Goal: Navigation & Orientation: Understand site structure

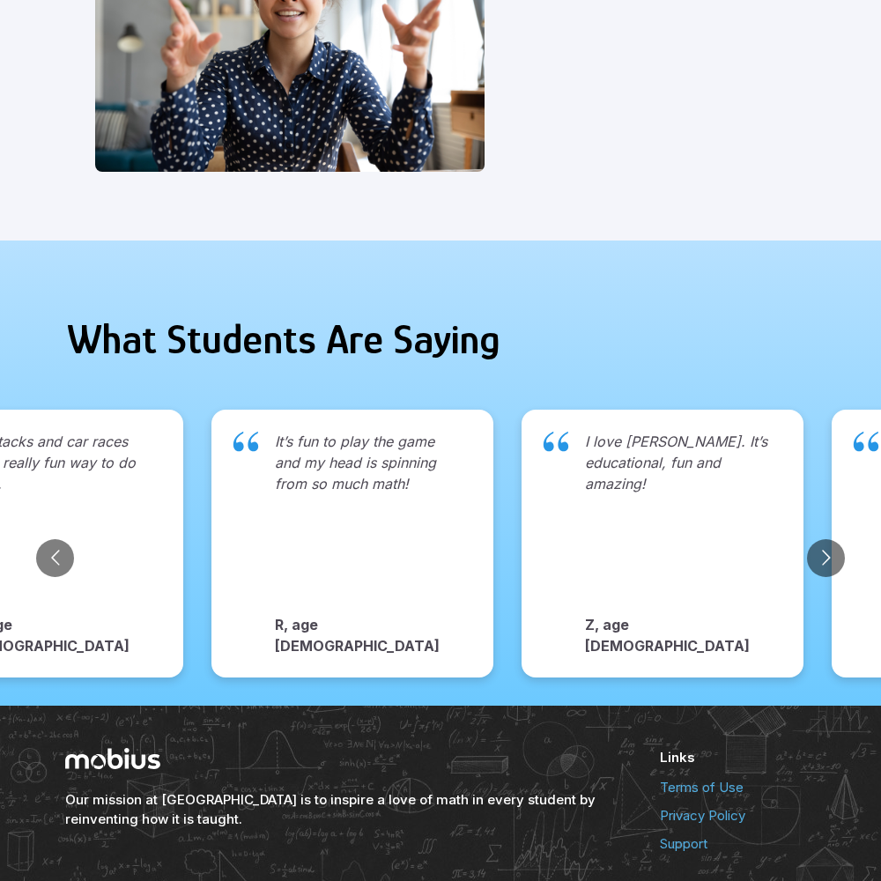
scroll to position [1810, 0]
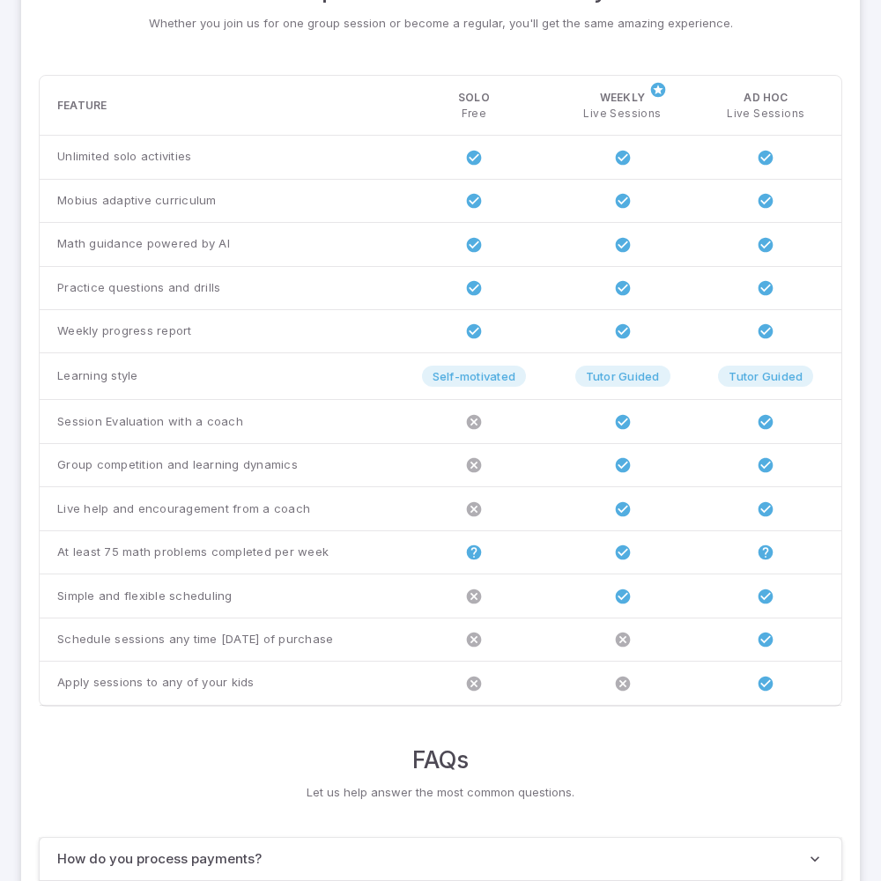
scroll to position [1351, 0]
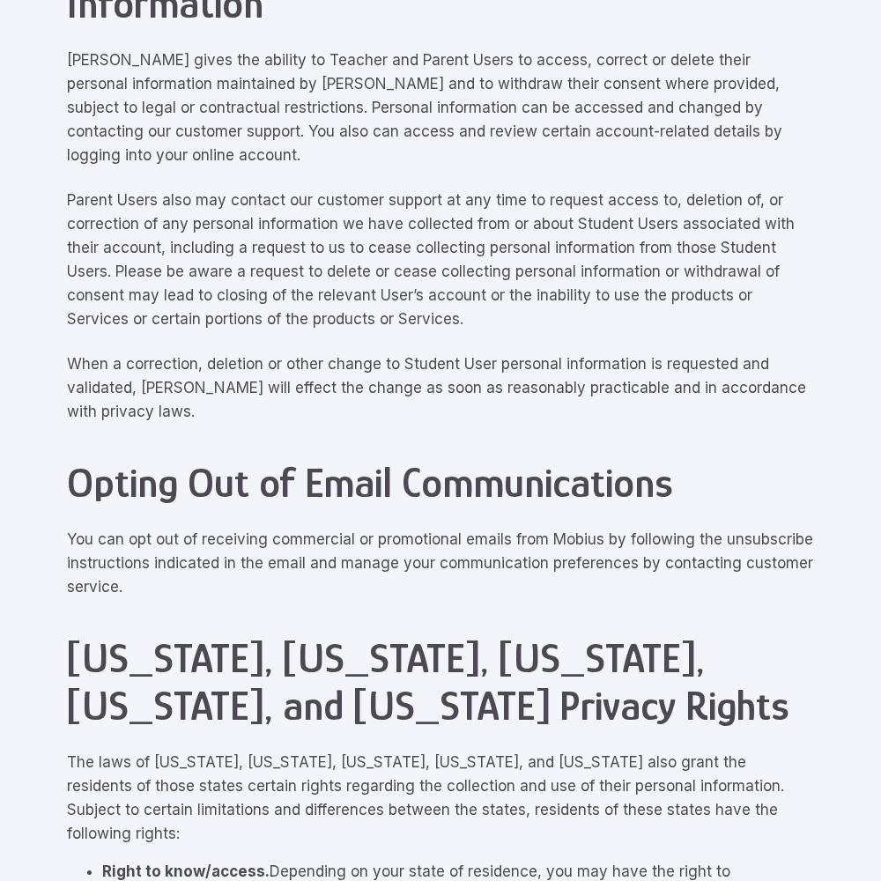
scroll to position [7929, 0]
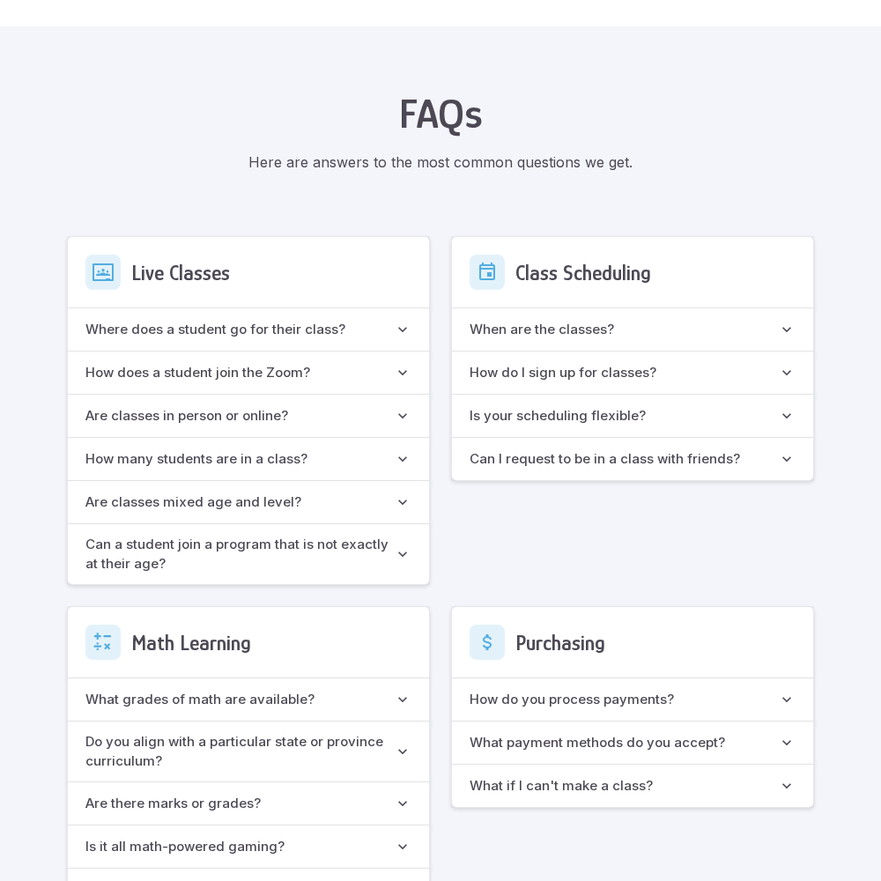
scroll to position [1565, 0]
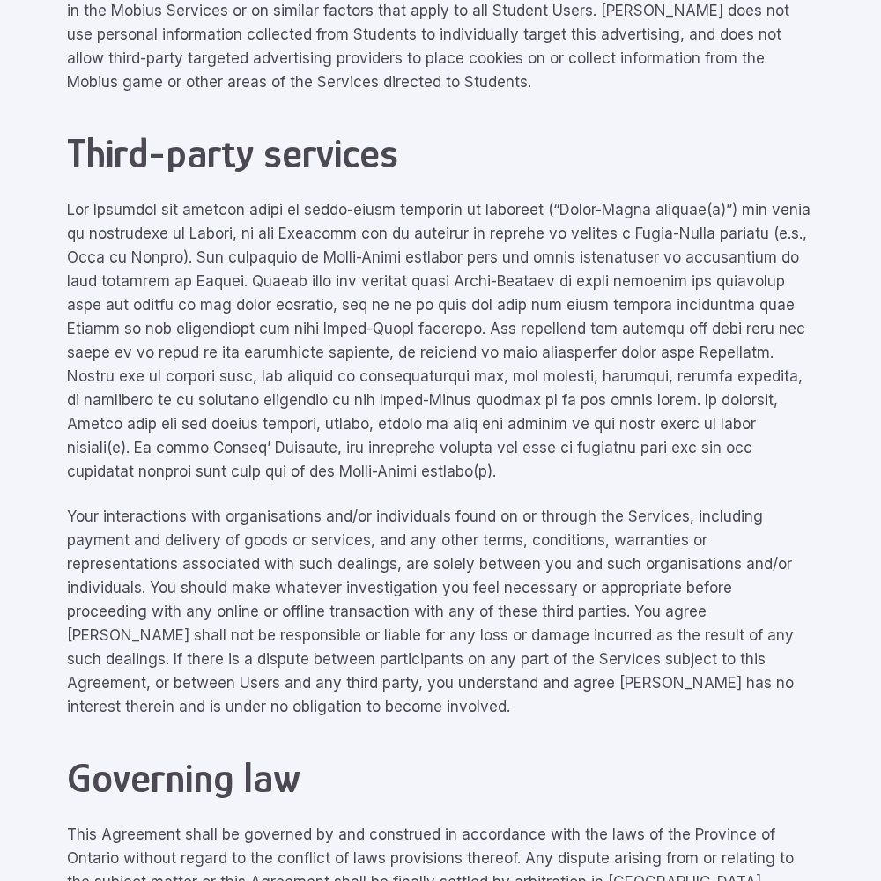
scroll to position [7929, 0]
